Goal: Information Seeking & Learning: Find specific fact

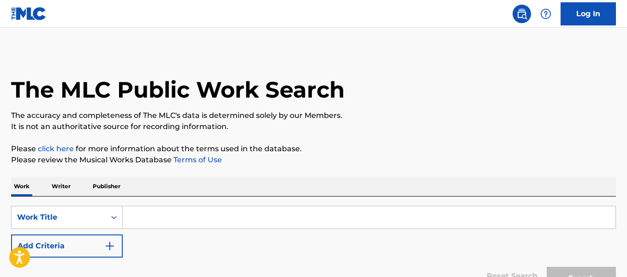
click at [70, 192] on p "Writer" at bounding box center [61, 185] width 24 height 19
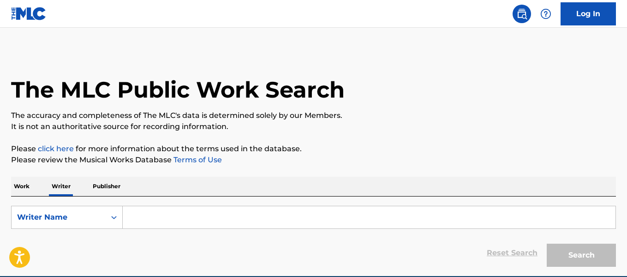
click at [142, 209] on input "Search Form" at bounding box center [369, 217] width 493 height 22
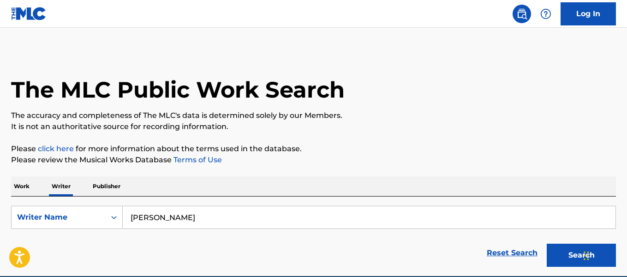
type input "jonah little"
click at [547, 243] on button "Search" at bounding box center [581, 254] width 69 height 23
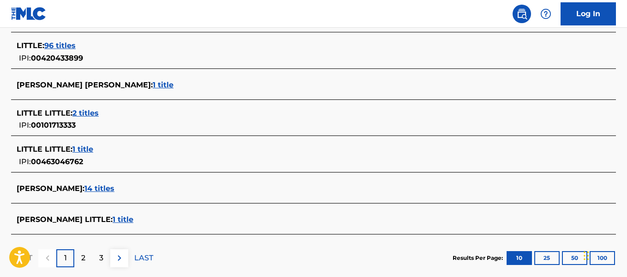
scroll to position [398, 0]
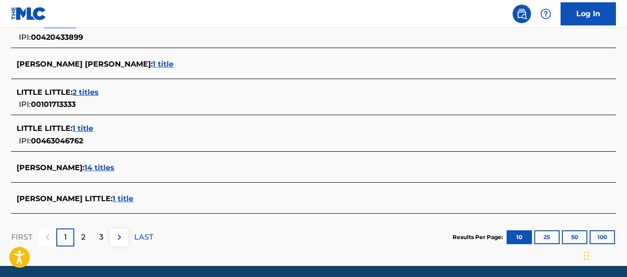
click at [97, 170] on span "14 titles" at bounding box center [99, 167] width 30 height 9
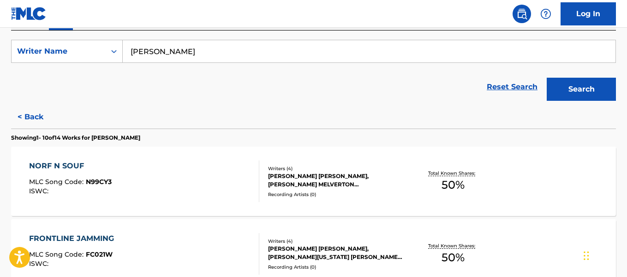
scroll to position [202, 0]
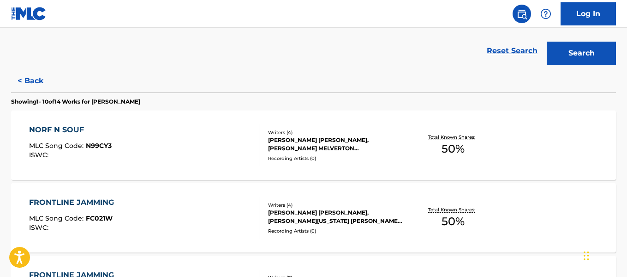
click at [109, 151] on div "ISWC :" at bounding box center [70, 154] width 83 height 7
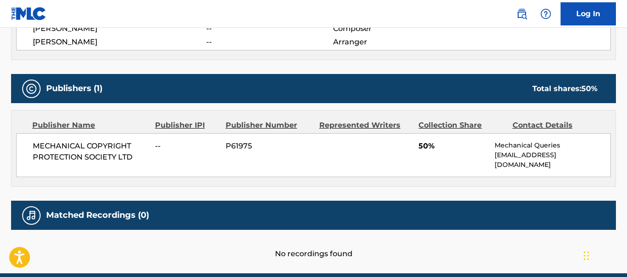
scroll to position [431, 0]
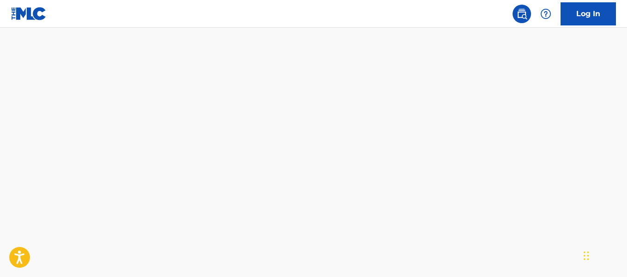
scroll to position [854, 0]
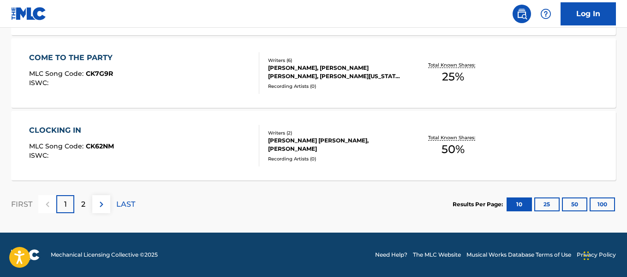
click at [115, 115] on div "CLOCKING IN MLC Song Code : CK62NM ISWC : Writers ( 2 ) LEWIS WILLIAM GEORGE MU…" at bounding box center [313, 145] width 605 height 69
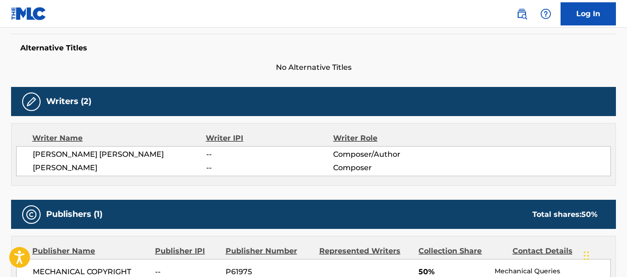
scroll to position [246, 0]
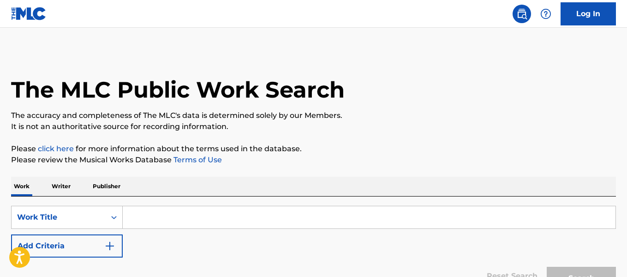
click at [48, 188] on div "Work Writer Publisher" at bounding box center [313, 185] width 605 height 19
click at [60, 186] on p "Writer" at bounding box center [61, 185] width 24 height 19
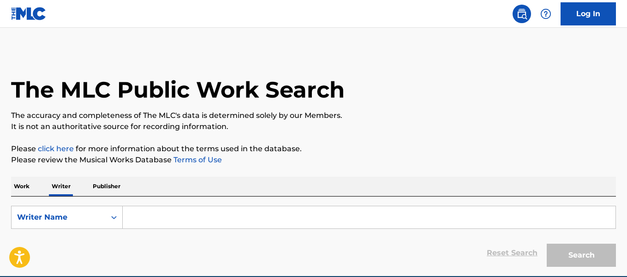
click at [185, 219] on input "Search Form" at bounding box center [369, 217] width 493 height 22
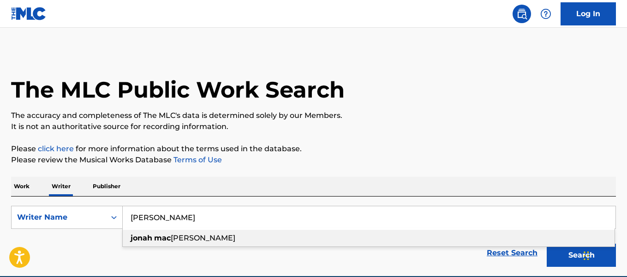
click at [186, 236] on span "[PERSON_NAME]" at bounding box center [203, 237] width 65 height 9
type input "[PERSON_NAME] little"
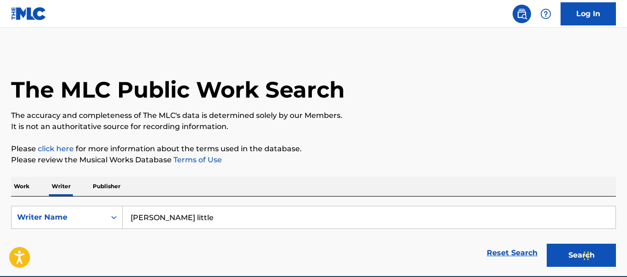
click at [547, 243] on button "Search" at bounding box center [581, 254] width 69 height 23
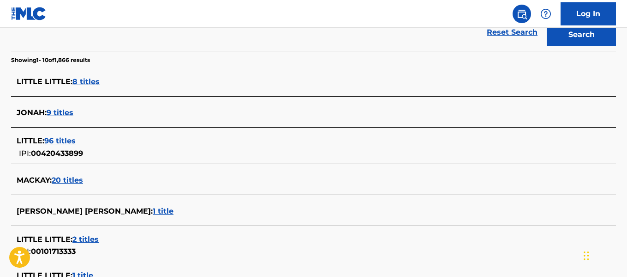
scroll to position [431, 0]
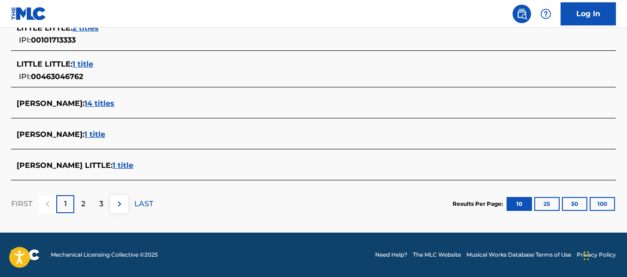
click at [128, 169] on span "1 title" at bounding box center [123, 165] width 21 height 9
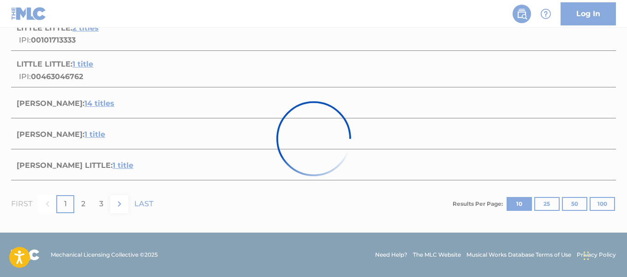
scroll to position [197, 0]
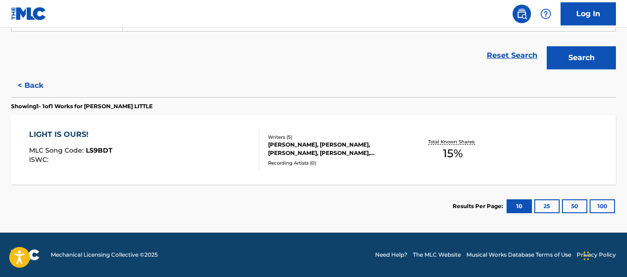
click at [128, 169] on div "LIGHT IS OURS! MLC Song Code : LS9BDT ISWC :" at bounding box center [144, 150] width 230 height 42
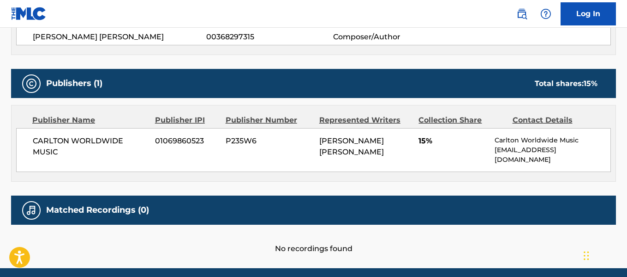
scroll to position [438, 0]
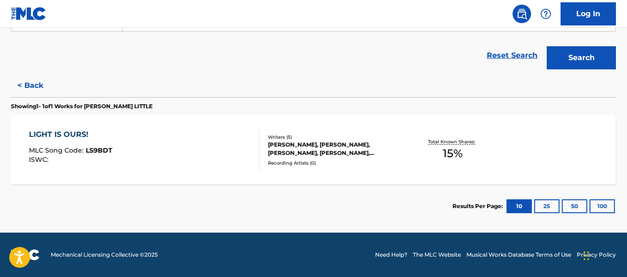
scroll to position [197, 0]
click at [28, 76] on button "< Back" at bounding box center [38, 85] width 55 height 23
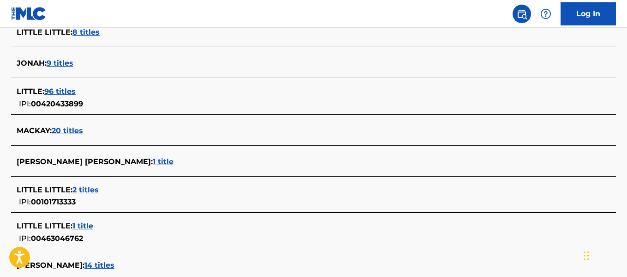
scroll to position [431, 0]
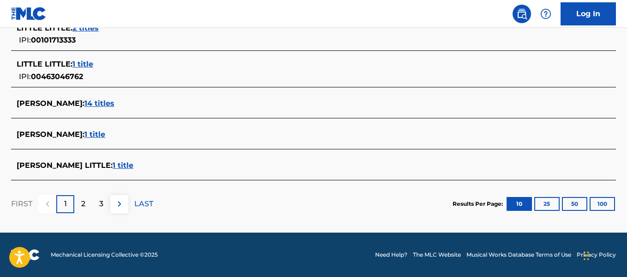
click at [90, 101] on span "14 titles" at bounding box center [99, 103] width 30 height 9
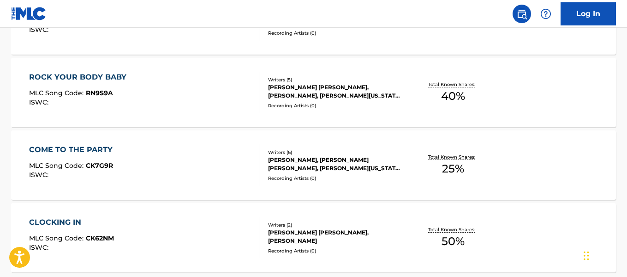
scroll to position [783, 0]
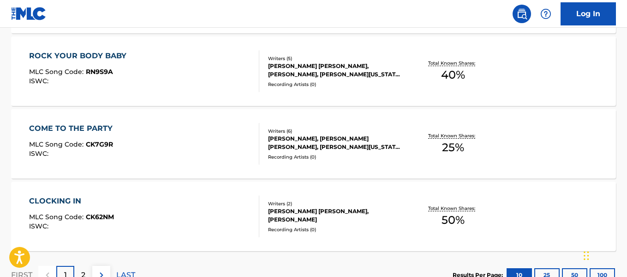
click at [102, 126] on div "COME TO THE PARTY" at bounding box center [73, 128] width 88 height 11
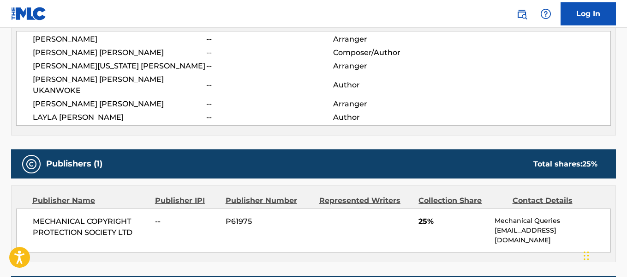
scroll to position [375, 0]
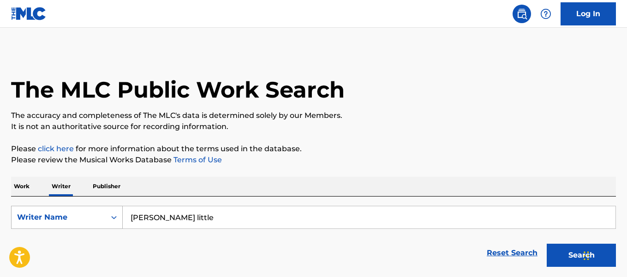
drag, startPoint x: 261, startPoint y: 209, endPoint x: 92, endPoint y: 225, distance: 169.8
click at [92, 225] on div "SearchWithCriteriacde2b8ba-3b25-4ee4-af64-9979e733208a Writer Name [PERSON_NAME…" at bounding box center [313, 216] width 605 height 23
type input "[PERSON_NAME]"
click at [547, 243] on button "Search" at bounding box center [581, 254] width 69 height 23
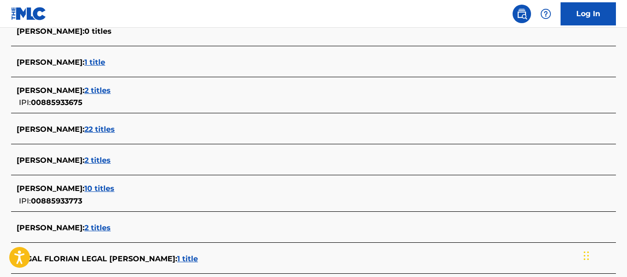
scroll to position [311, 0]
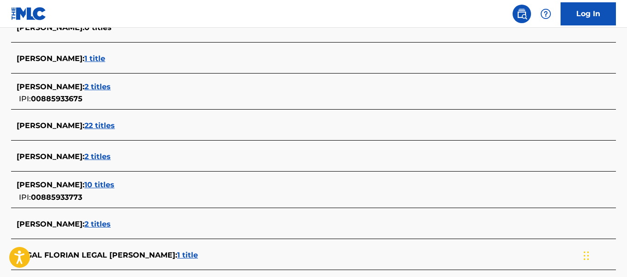
click at [114, 185] on span "10 titles" at bounding box center [99, 184] width 30 height 9
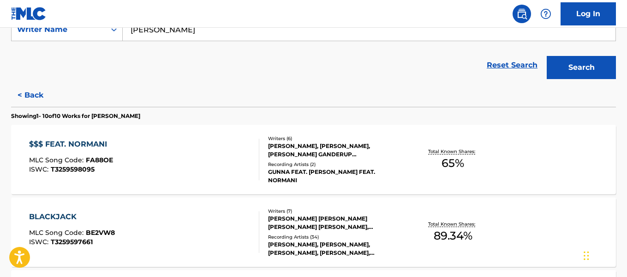
scroll to position [188, 0]
click at [169, 135] on div "$$$ FEAT. NORMANI MLC Song Code : FA88OE ISWC : T3259598095 Writers ( 6 ) [PERS…" at bounding box center [313, 158] width 605 height 69
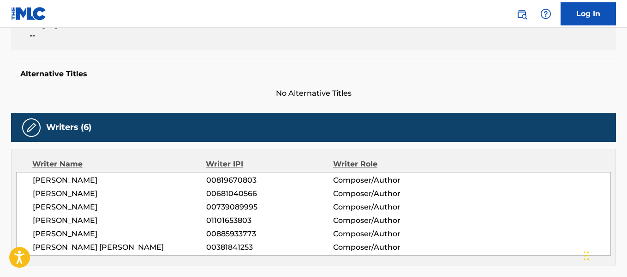
scroll to position [217, 0]
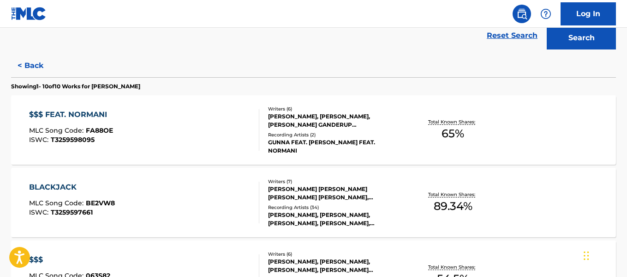
click at [142, 196] on div "BLACKJACK MLC Song Code : BE2VW8 ISWC : T3259597661" at bounding box center [144, 202] width 230 height 42
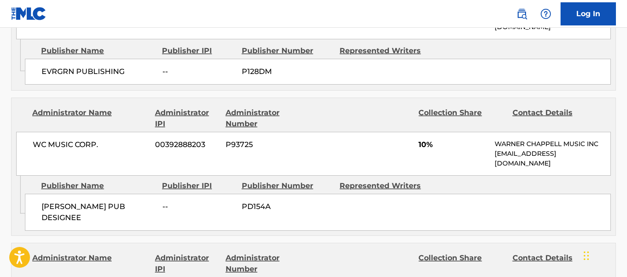
scroll to position [766, 0]
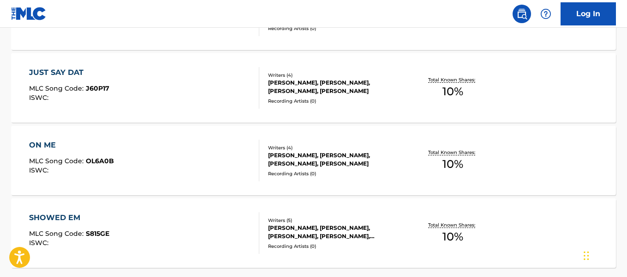
click at [130, 102] on div "JUST SAY DAT MLC Song Code : J60P17 ISWC :" at bounding box center [144, 88] width 230 height 42
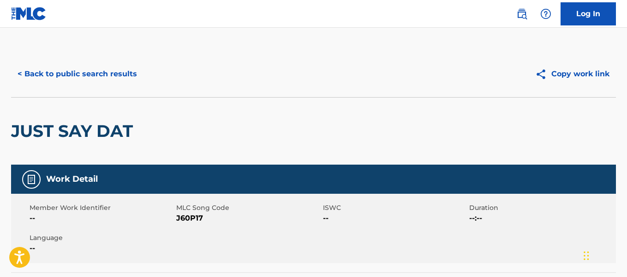
click at [99, 79] on button "< Back to public search results" at bounding box center [77, 73] width 132 height 23
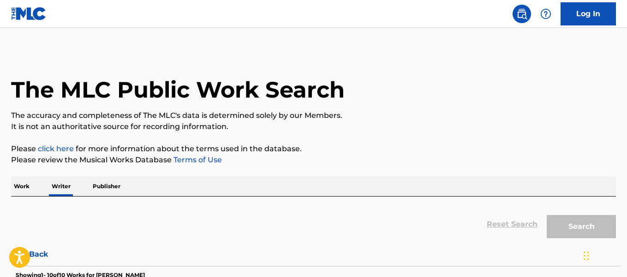
scroll to position [72, 0]
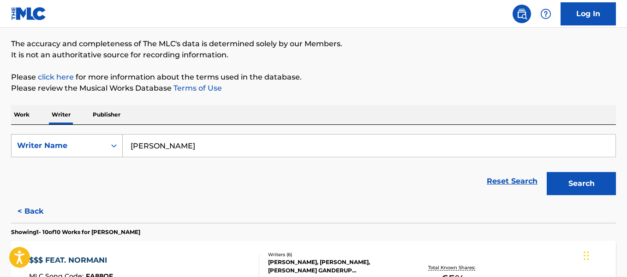
drag, startPoint x: 205, startPoint y: 148, endPoint x: 102, endPoint y: 141, distance: 103.6
click at [102, 141] on div "SearchWithCriteriacde2b8ba-3b25-4ee4-af64-9979e733208a Writer Name [PERSON_NAME]" at bounding box center [313, 145] width 605 height 23
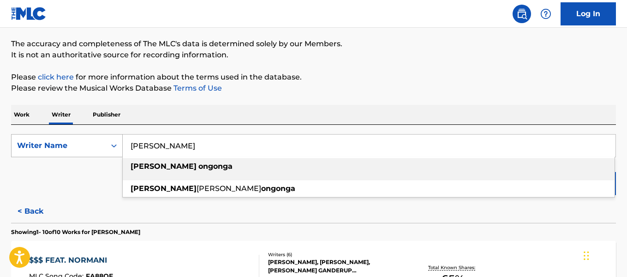
paste input "[PERSON_NAME] [PERSON_NAME]"
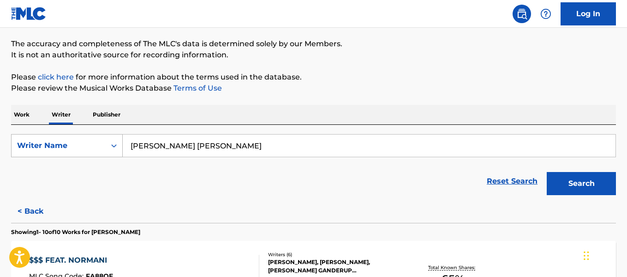
click at [547, 172] on button "Search" at bounding box center [581, 183] width 69 height 23
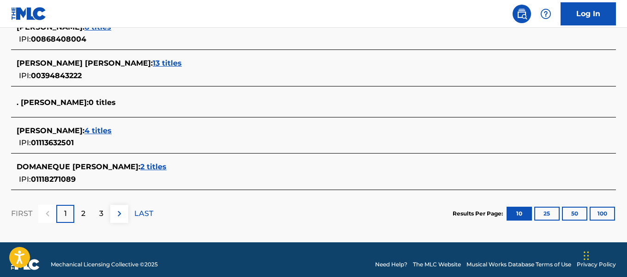
scroll to position [444, 0]
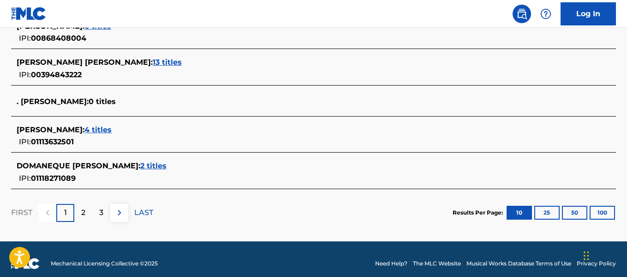
click at [78, 210] on div "2" at bounding box center [83, 213] width 18 height 18
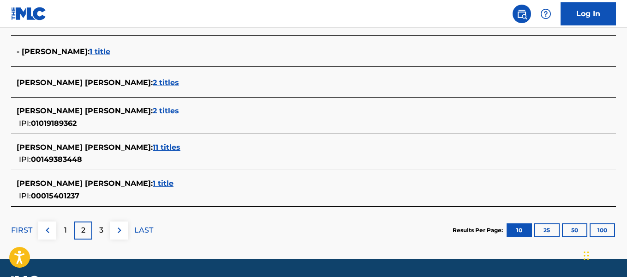
scroll to position [442, 0]
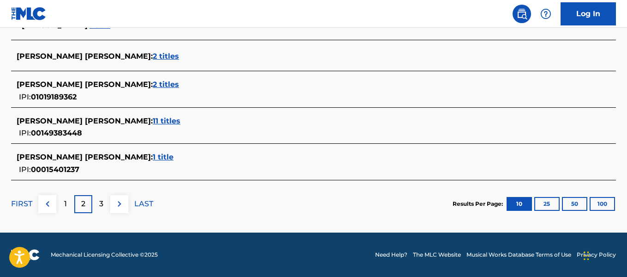
click at [95, 211] on div "3" at bounding box center [101, 204] width 18 height 18
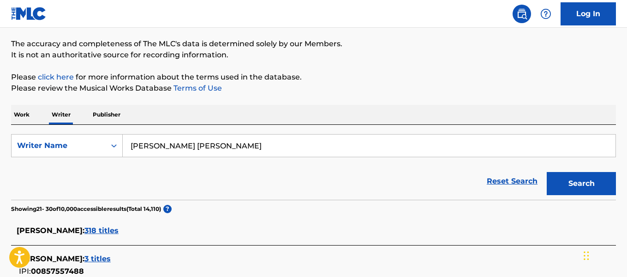
scroll to position [74, 0]
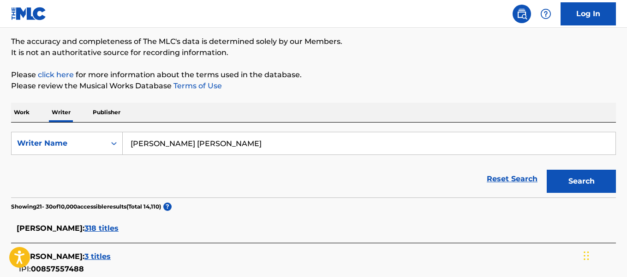
click at [166, 143] on input "[PERSON_NAME] [PERSON_NAME]" at bounding box center [369, 143] width 493 height 22
click at [200, 140] on input "[PERSON_NAME]" at bounding box center [369, 143] width 493 height 22
type input "[PERSON_NAME]"
click at [547, 169] on button "Search" at bounding box center [581, 180] width 69 height 23
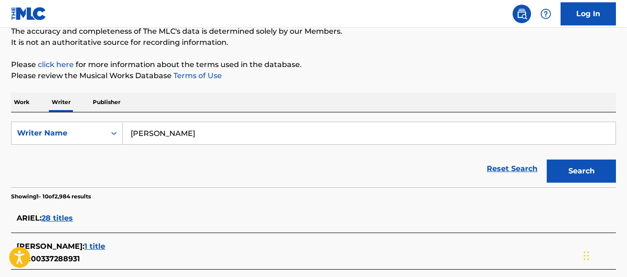
scroll to position [61, 0]
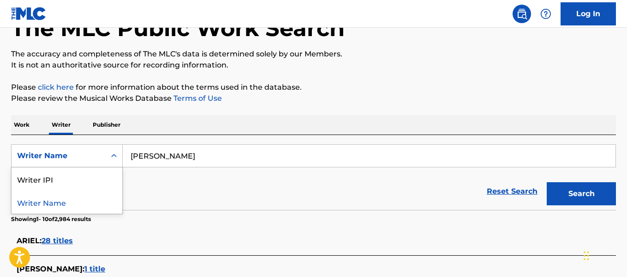
click at [79, 146] on div "Writer Name" at bounding box center [67, 155] width 112 height 23
click at [81, 179] on div "Writer IPI" at bounding box center [67, 178] width 111 height 23
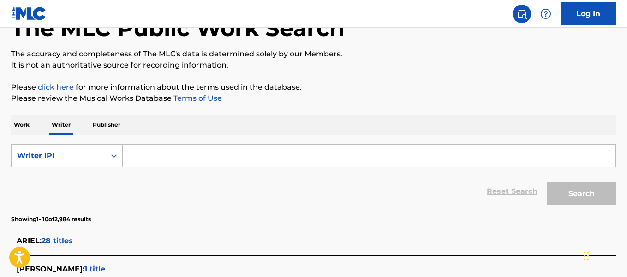
click at [214, 147] on input "Search Form" at bounding box center [369, 155] width 493 height 22
paste input "1031053330"
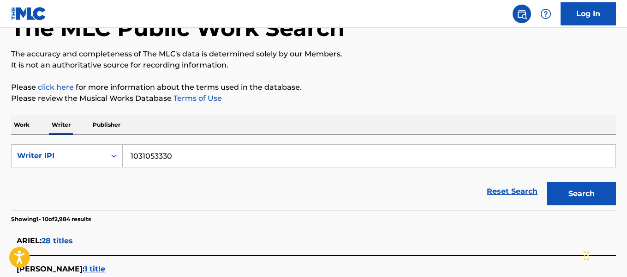
type input "1031053330"
click at [547, 182] on button "Search" at bounding box center [581, 193] width 69 height 23
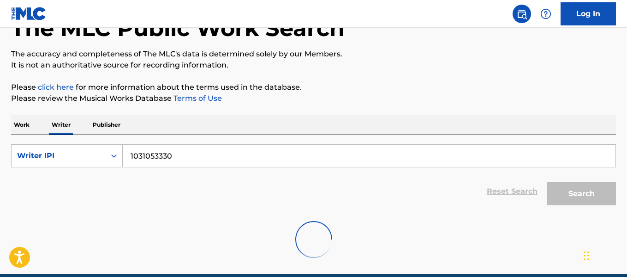
scroll to position [43, 0]
